Goal: Find specific page/section: Find specific page/section

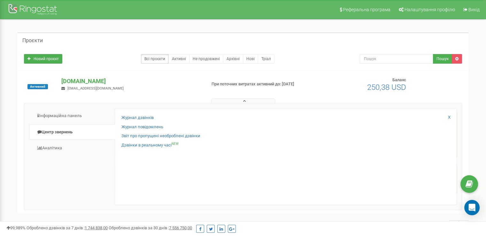
click at [137, 120] on div "Журнал дзвінків" at bounding box center [285, 119] width 329 height 9
click at [137, 118] on link "Журнал дзвінків" at bounding box center [137, 118] width 32 height 6
